Goal: Navigation & Orientation: Find specific page/section

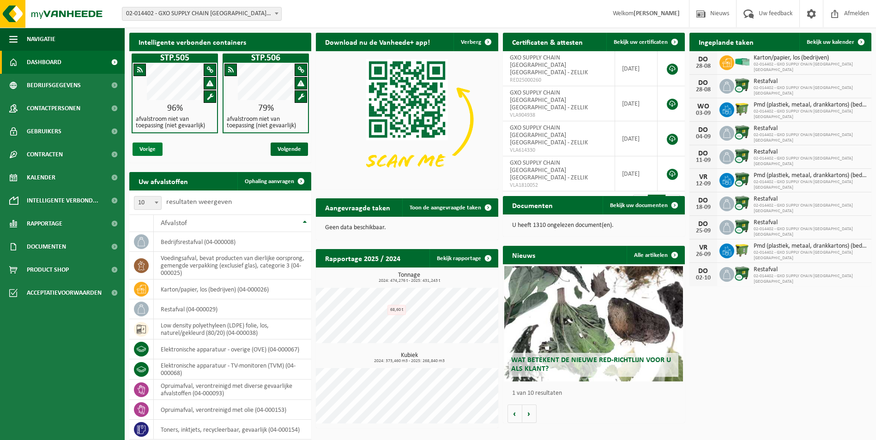
click at [152, 150] on span "Vorige" at bounding box center [147, 149] width 30 height 13
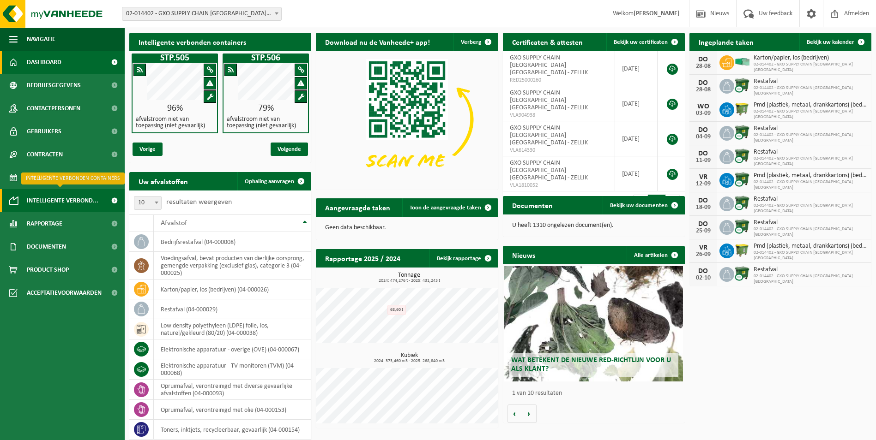
click at [57, 199] on span "Intelligente verbond..." at bounding box center [63, 200] width 72 height 23
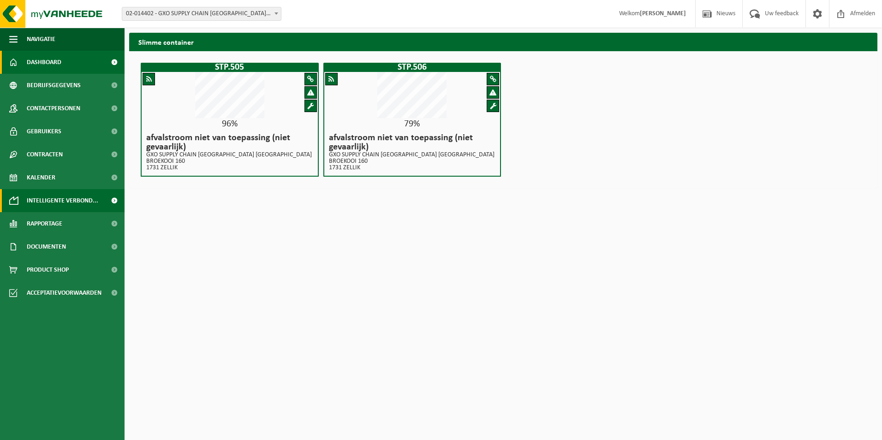
click at [41, 61] on span "Dashboard" at bounding box center [44, 62] width 35 height 23
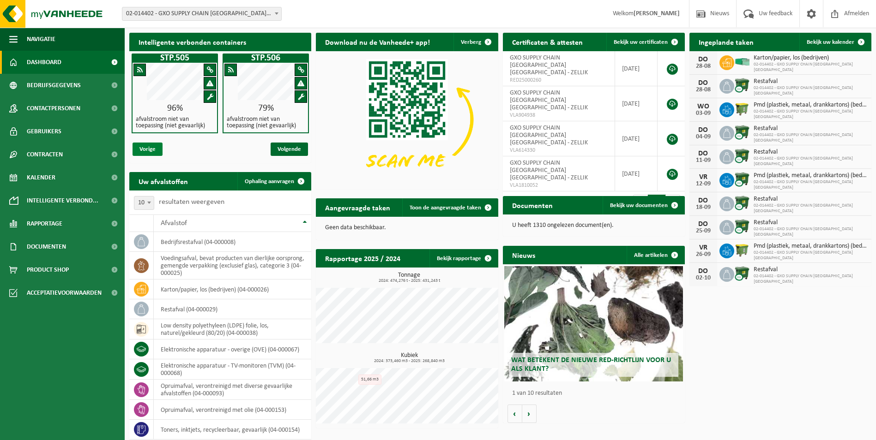
click at [145, 147] on span "Vorige" at bounding box center [147, 149] width 30 height 13
click at [54, 105] on span "Contactpersonen" at bounding box center [54, 108] width 54 height 23
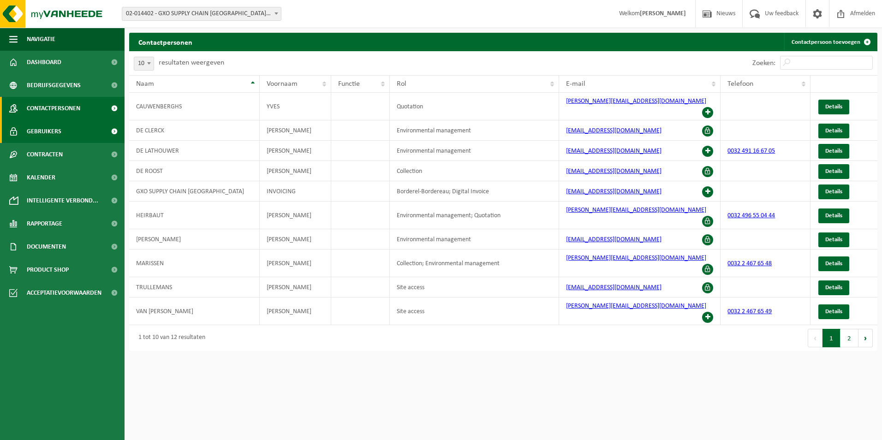
click at [47, 131] on span "Gebruikers" at bounding box center [44, 131] width 35 height 23
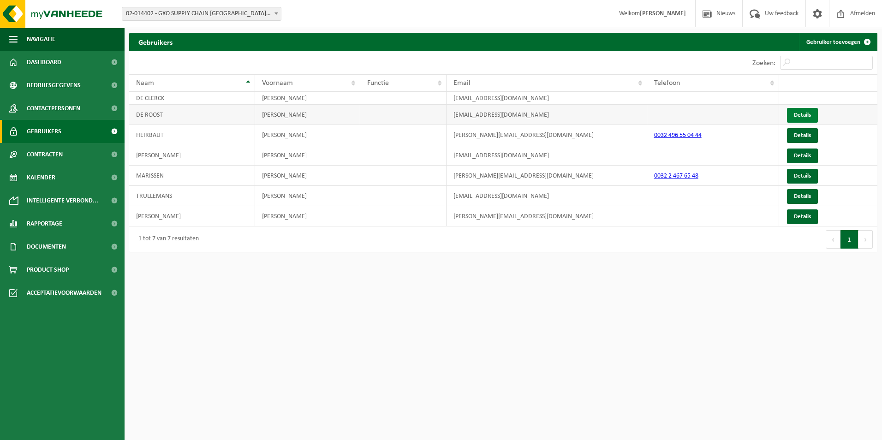
click at [801, 118] on link "Details" at bounding box center [802, 115] width 31 height 15
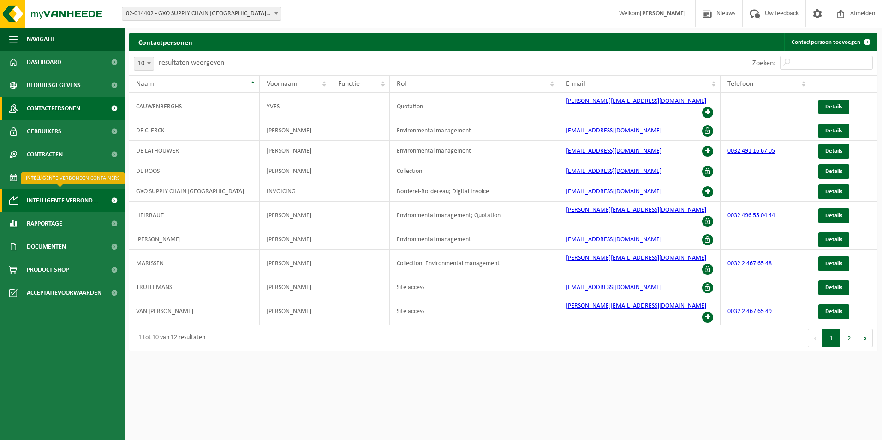
click at [52, 197] on span "Intelligente verbond..." at bounding box center [63, 200] width 72 height 23
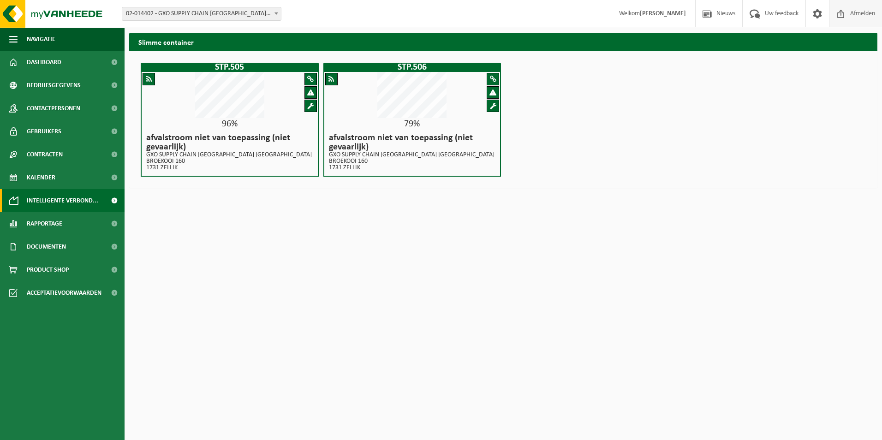
click at [857, 11] on span "Afmelden" at bounding box center [863, 13] width 30 height 27
